Goal: Information Seeking & Learning: Find contact information

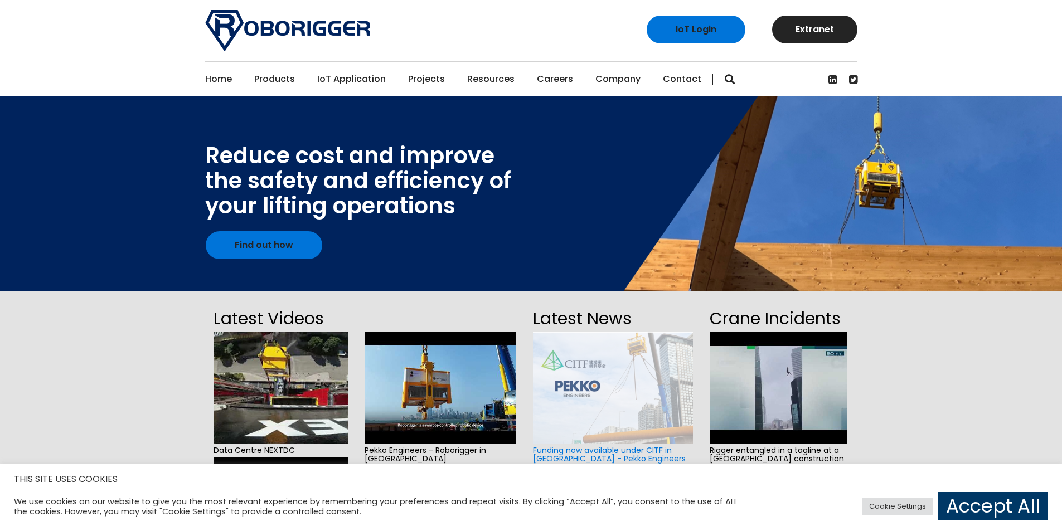
click at [679, 76] on link "Contact" at bounding box center [682, 79] width 38 height 35
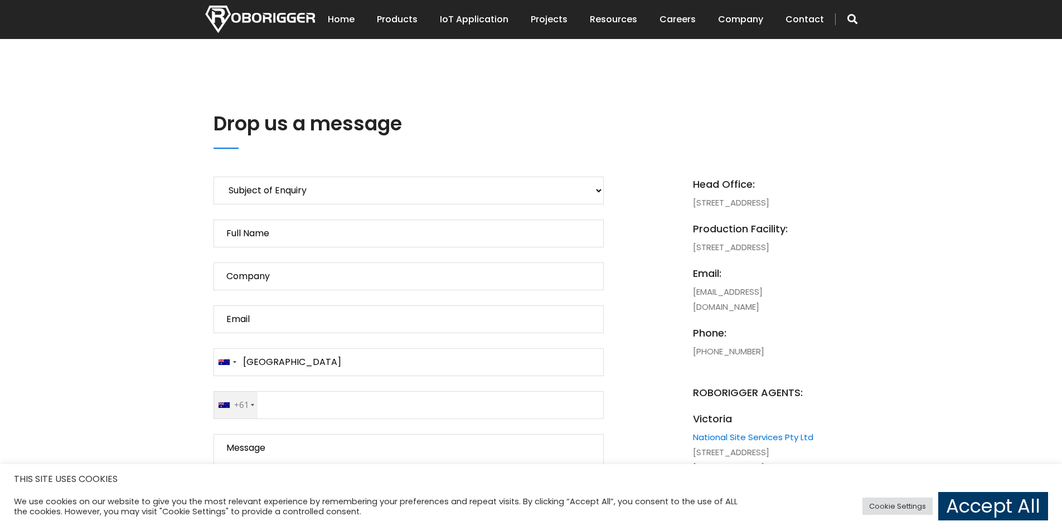
scroll to position [446, 0]
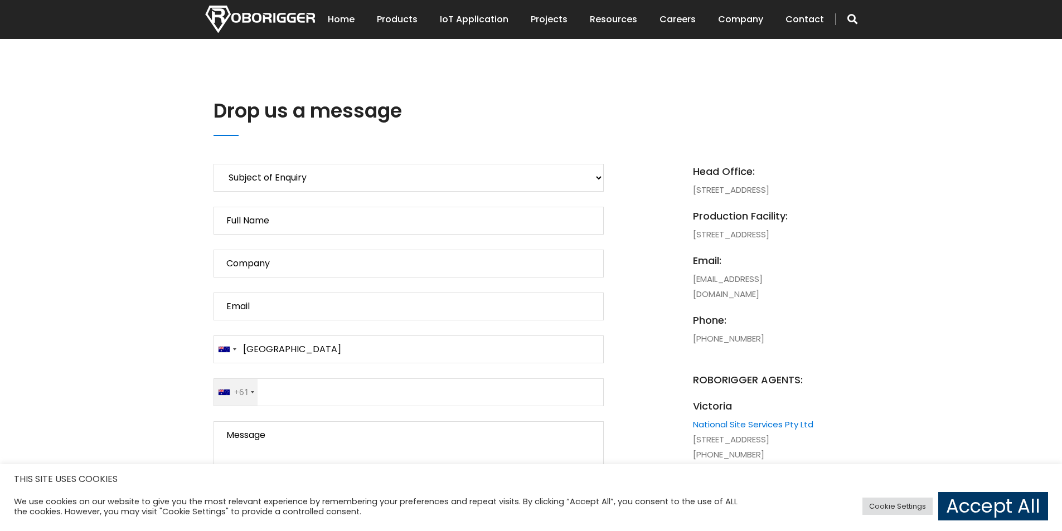
drag, startPoint x: 690, startPoint y: 245, endPoint x: 782, endPoint y: 276, distance: 97.7
copy li "49 Distinction Road, Wangara, 6065, WA, Australia"
